Goal: Information Seeking & Learning: Learn about a topic

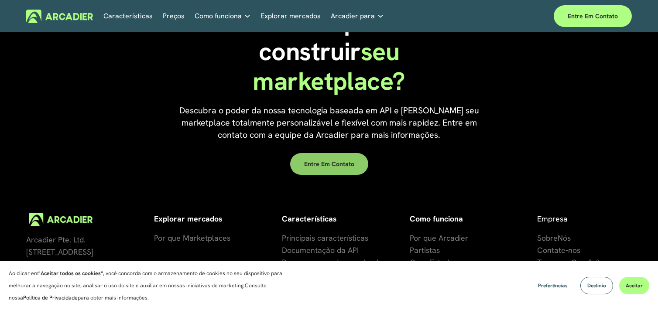
scroll to position [2584, 0]
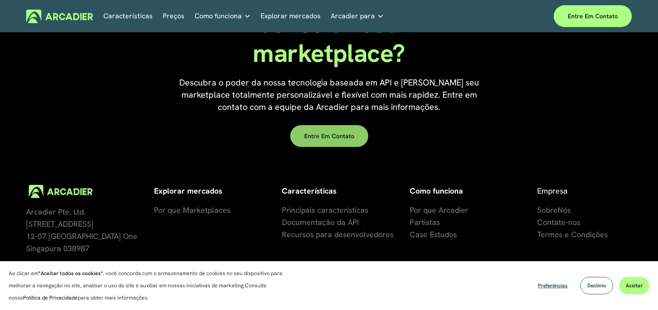
click at [319, 140] on font "Entre em contato" at bounding box center [329, 136] width 50 height 8
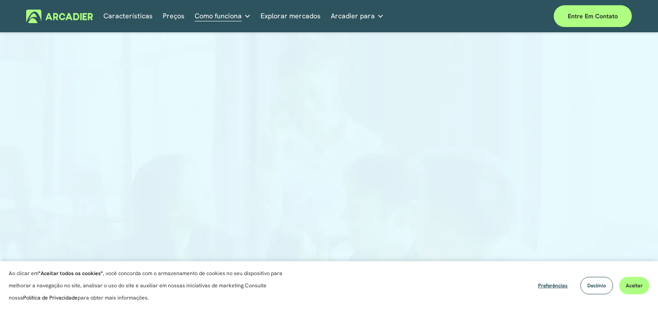
click at [175, 19] on font "Preços" at bounding box center [174, 15] width 22 height 9
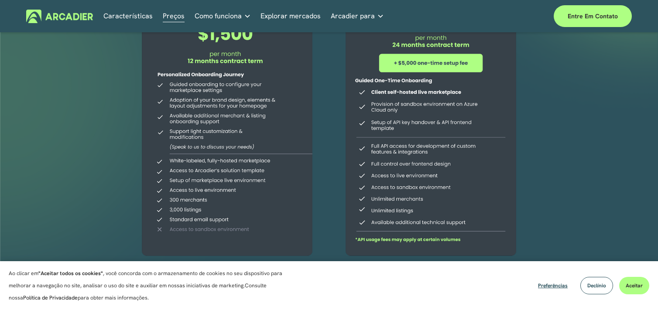
scroll to position [174, 0]
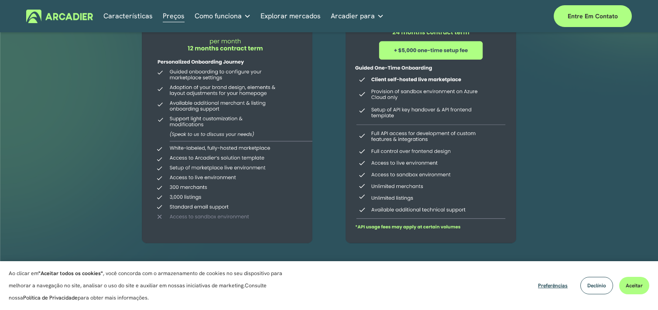
drag, startPoint x: 239, startPoint y: 227, endPoint x: 145, endPoint y: -48, distance: 290.4
click at [145, 0] on html "Ao clicar em "Aceitar todos os cookies" , você concorda com o armazenamento de …" at bounding box center [329, 154] width 658 height 657
drag, startPoint x: 355, startPoint y: 88, endPoint x: 401, endPoint y: 181, distance: 104.4
click at [401, 181] on div at bounding box center [431, 72] width 198 height 351
drag, startPoint x: 426, startPoint y: 208, endPoint x: 395, endPoint y: 210, distance: 31.0
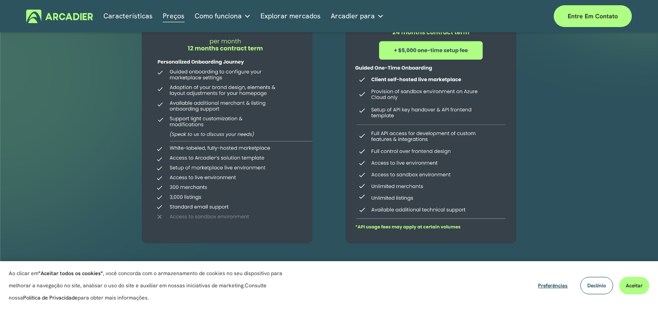
click at [398, 212] on div at bounding box center [431, 72] width 198 height 351
click at [395, 210] on div at bounding box center [431, 72] width 198 height 351
drag, startPoint x: 395, startPoint y: 210, endPoint x: 431, endPoint y: 207, distance: 36.3
click at [431, 207] on div at bounding box center [431, 72] width 198 height 351
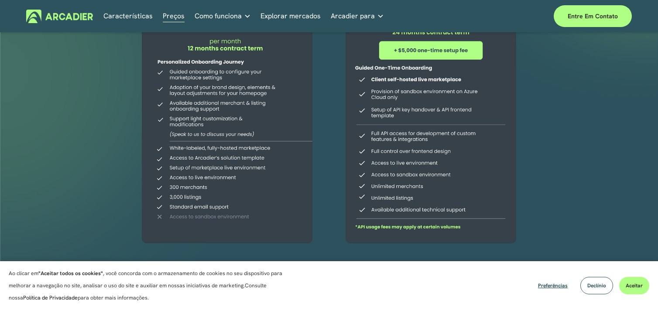
click at [431, 207] on div at bounding box center [431, 72] width 198 height 351
drag, startPoint x: 431, startPoint y: 207, endPoint x: 425, endPoint y: 204, distance: 6.4
click at [431, 206] on div at bounding box center [431, 72] width 198 height 351
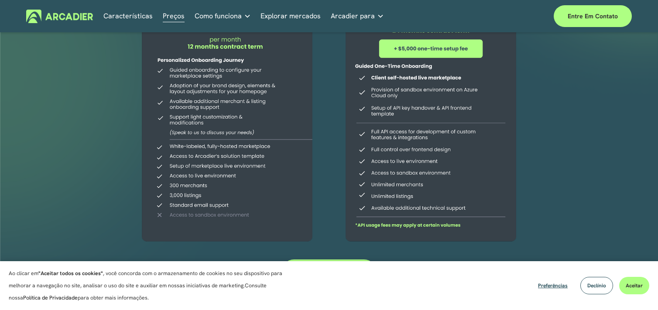
scroll to position [175, 0]
